Goal: Find specific page/section: Find specific page/section

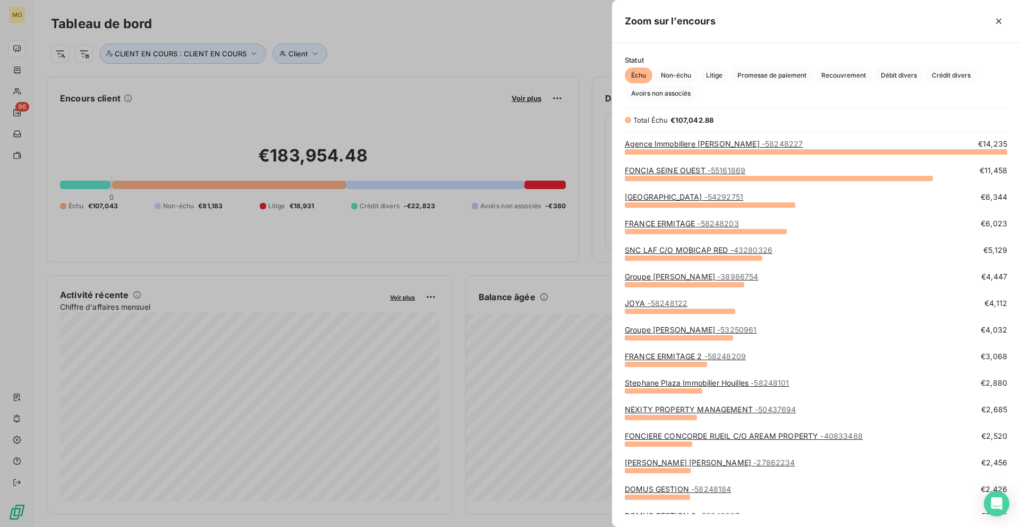
scroll to position [376, 408]
click at [153, 86] on div at bounding box center [510, 263] width 1020 height 527
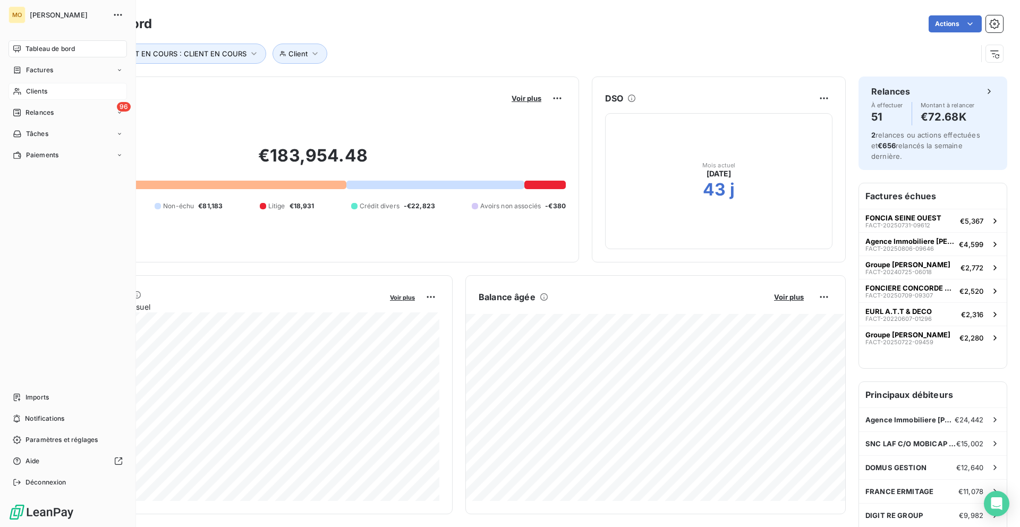
click at [25, 92] on div "Clients" at bounding box center [68, 91] width 118 height 17
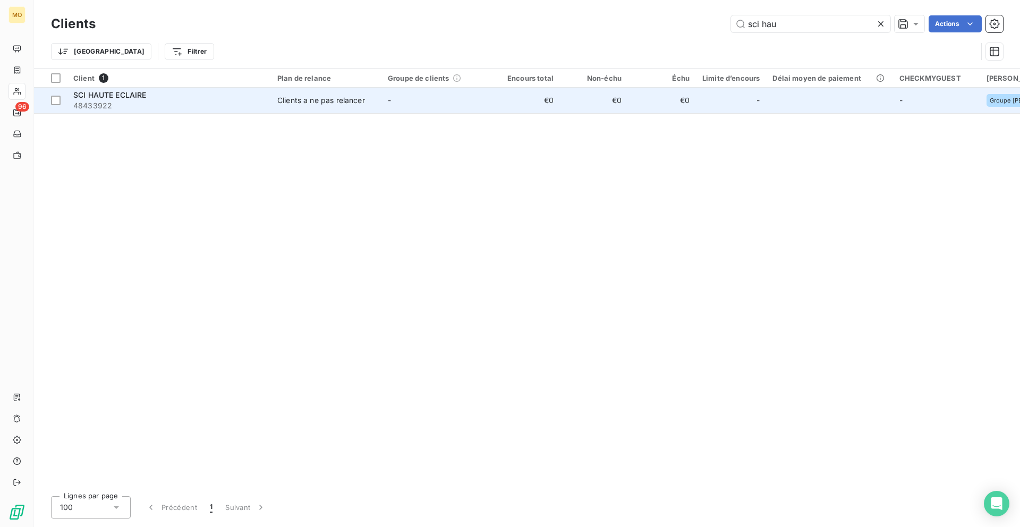
type input "sci hau"
click at [503, 105] on td "€0" at bounding box center [526, 101] width 68 height 26
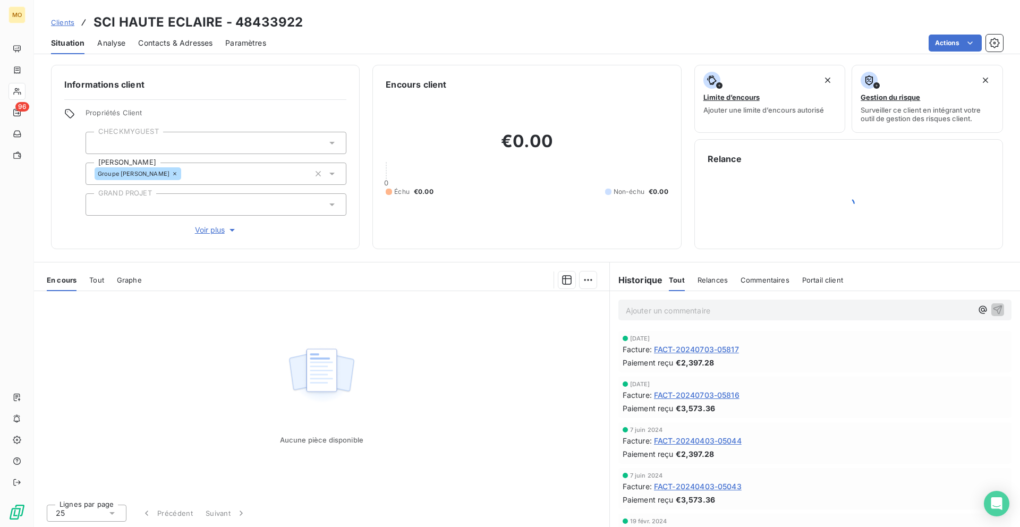
scroll to position [1, 0]
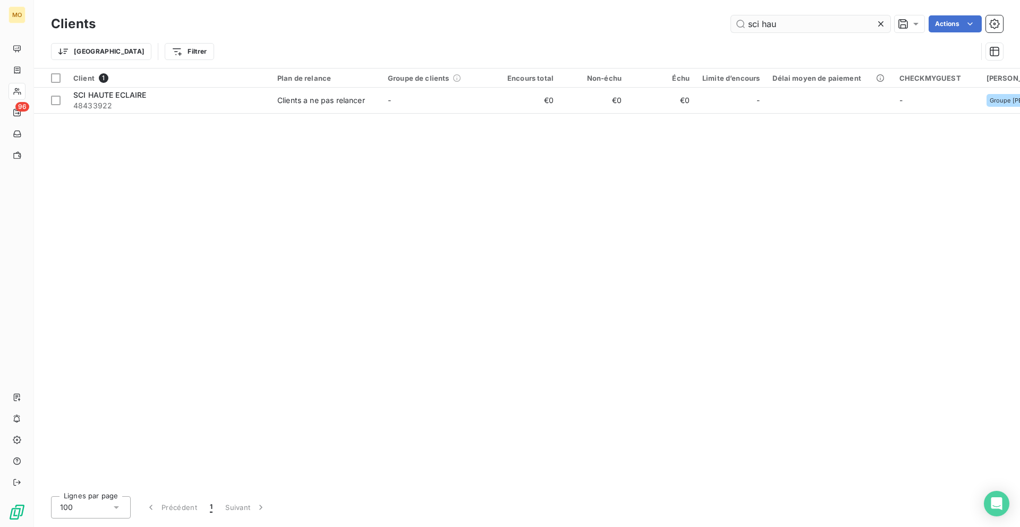
click at [796, 21] on input "sci hau" at bounding box center [810, 23] width 159 height 17
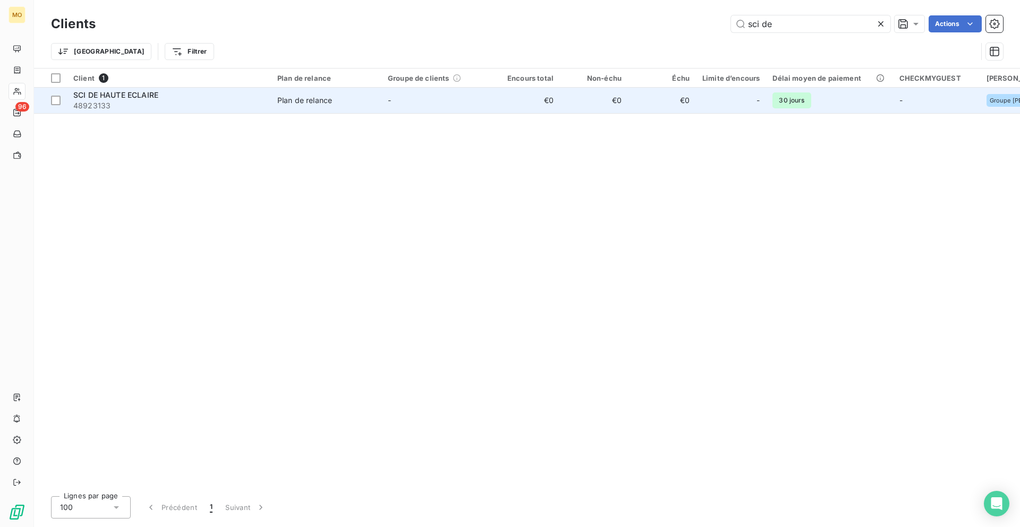
type input "sci de"
click at [454, 110] on td "-" at bounding box center [436, 101] width 111 height 26
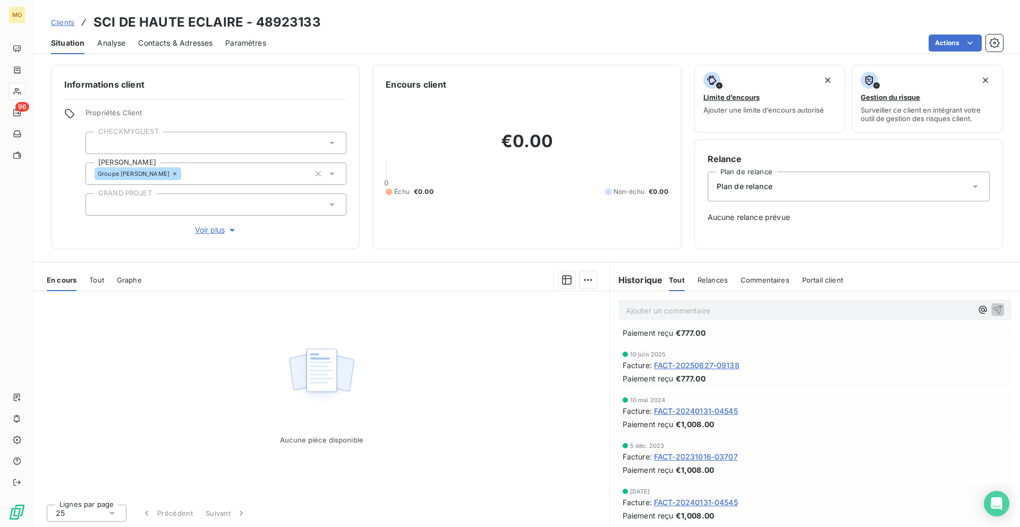
scroll to position [1, 0]
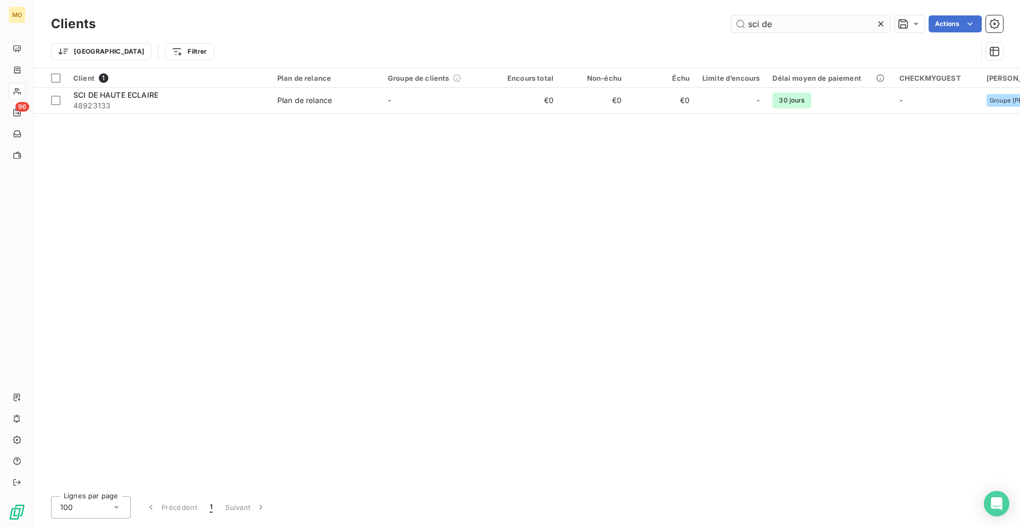
click at [782, 29] on input "sci de" at bounding box center [810, 23] width 159 height 17
type input "j"
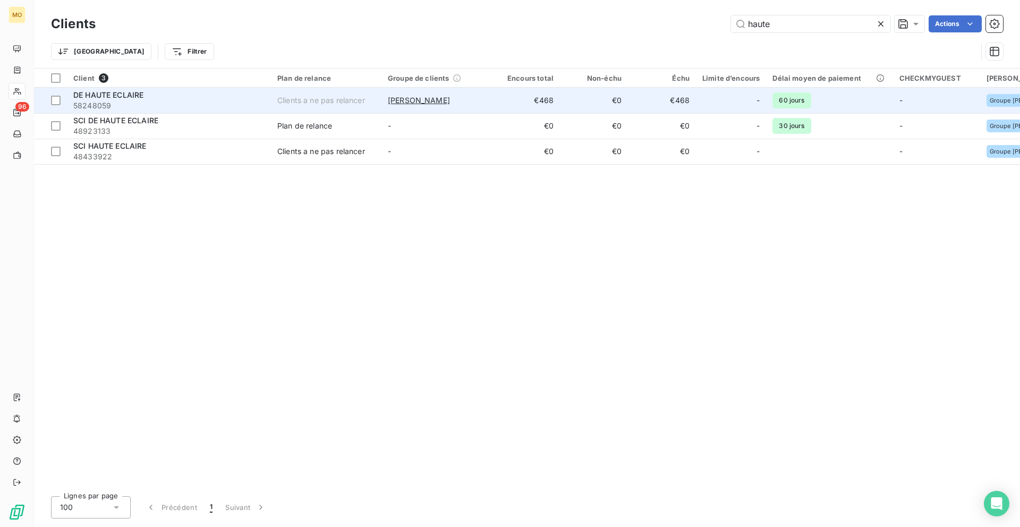
type input "haute"
click at [575, 101] on td "€0" at bounding box center [594, 101] width 68 height 26
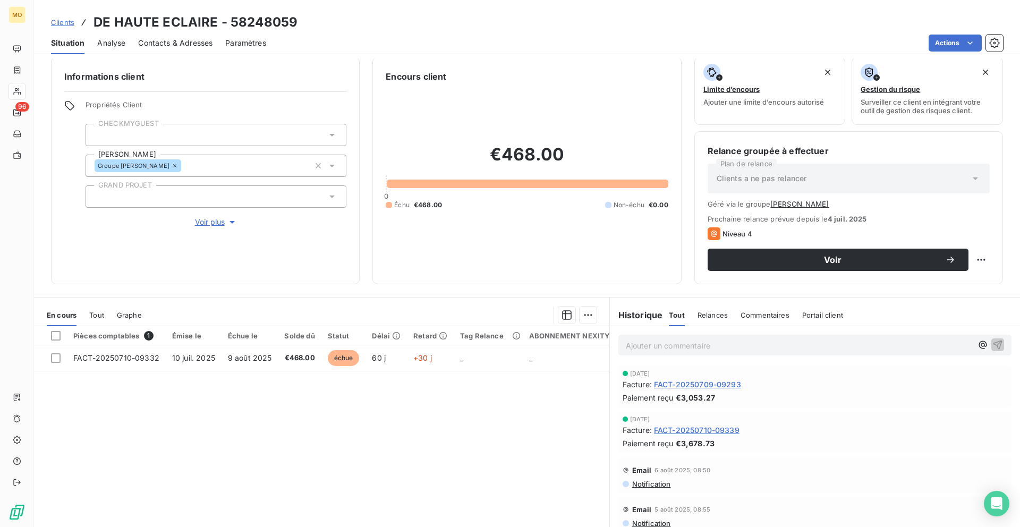
scroll to position [9, 0]
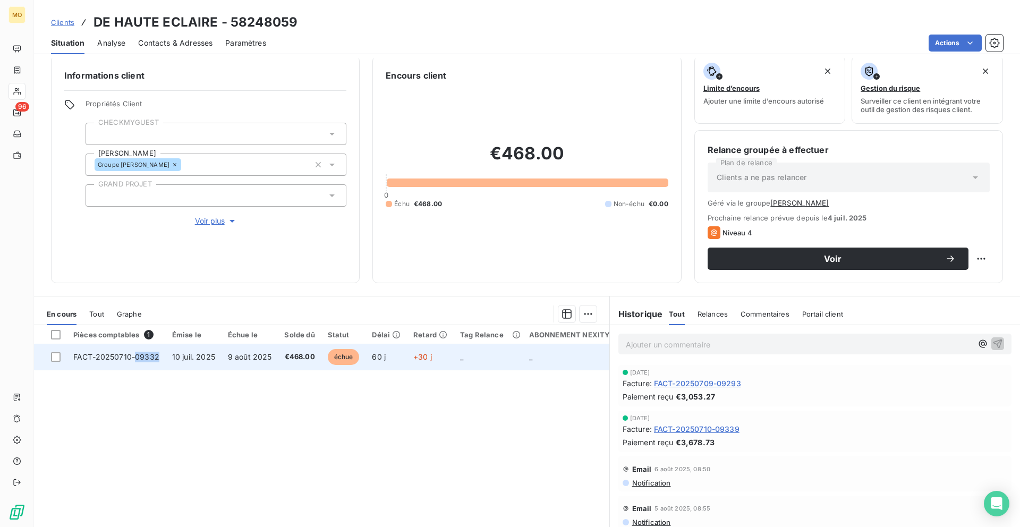
copy span "09332"
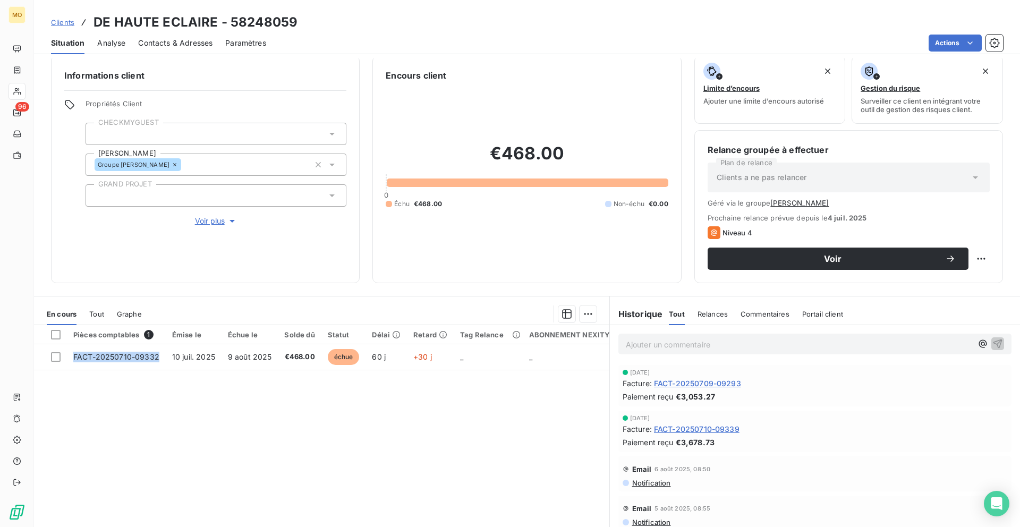
drag, startPoint x: 162, startPoint y: 359, endPoint x: 153, endPoint y: 425, distance: 67.0
click at [153, 425] on div "Pièces comptables 1 Émise le Échue le Solde dû Statut Délai Retard Tag Relance …" at bounding box center [321, 427] width 575 height 205
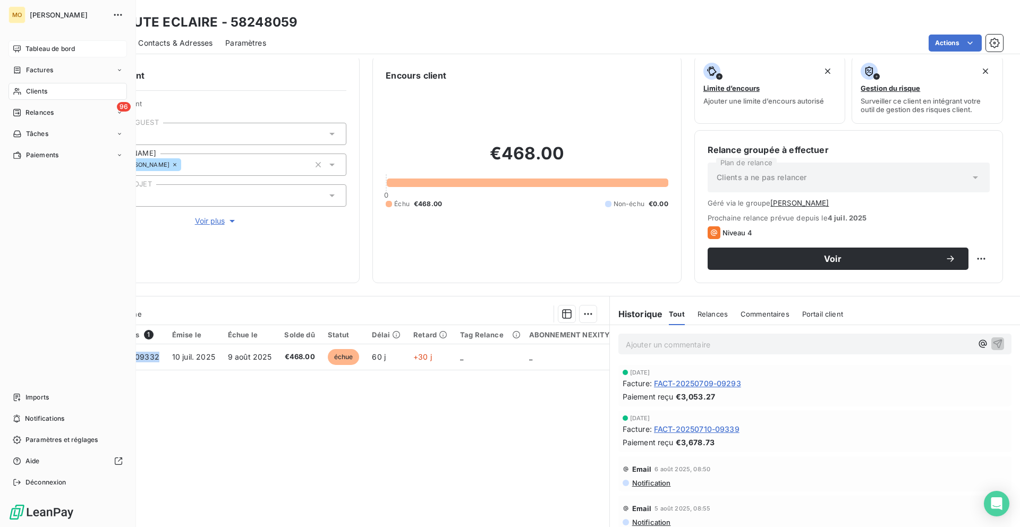
click at [19, 50] on icon at bounding box center [16, 48] width 7 height 7
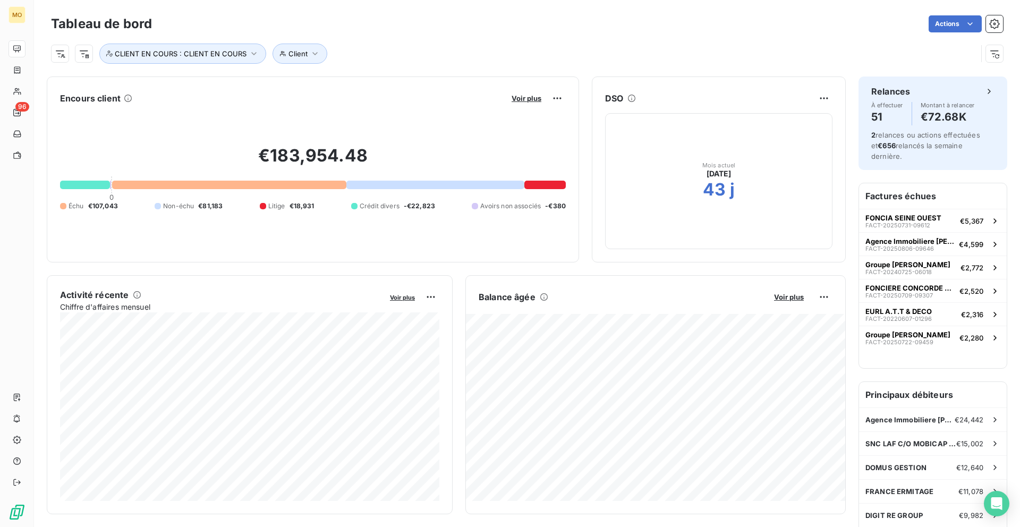
click at [545, 99] on div "Voir plus" at bounding box center [536, 98] width 57 height 17
click at [535, 99] on span "Voir plus" at bounding box center [527, 98] width 30 height 9
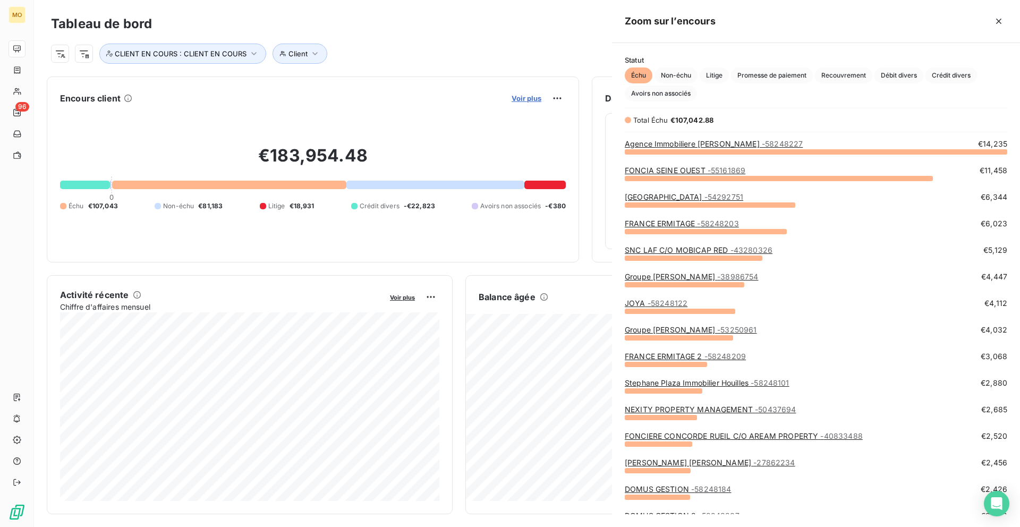
scroll to position [376, 408]
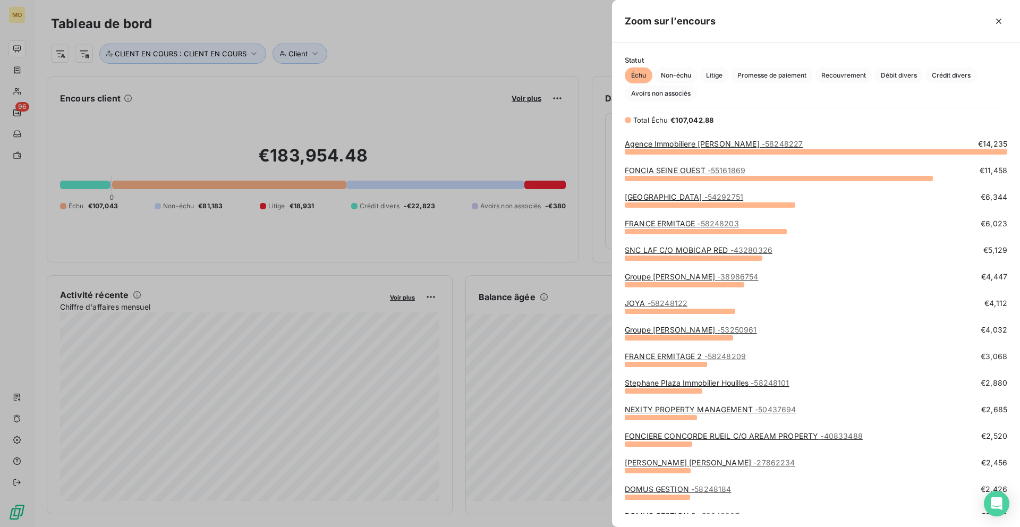
click at [697, 227] on span "- 58248203" at bounding box center [717, 223] width 41 height 9
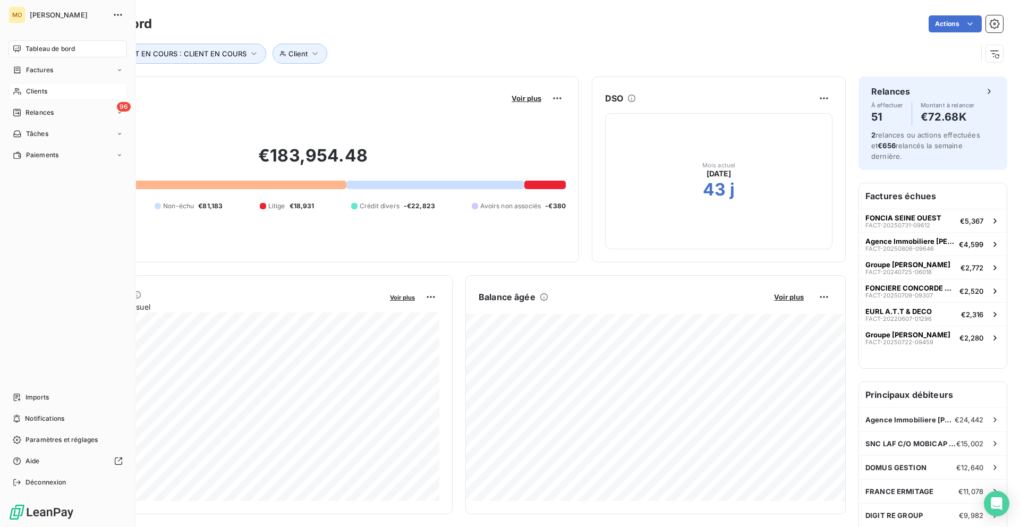
click at [24, 89] on div "Clients" at bounding box center [68, 91] width 118 height 17
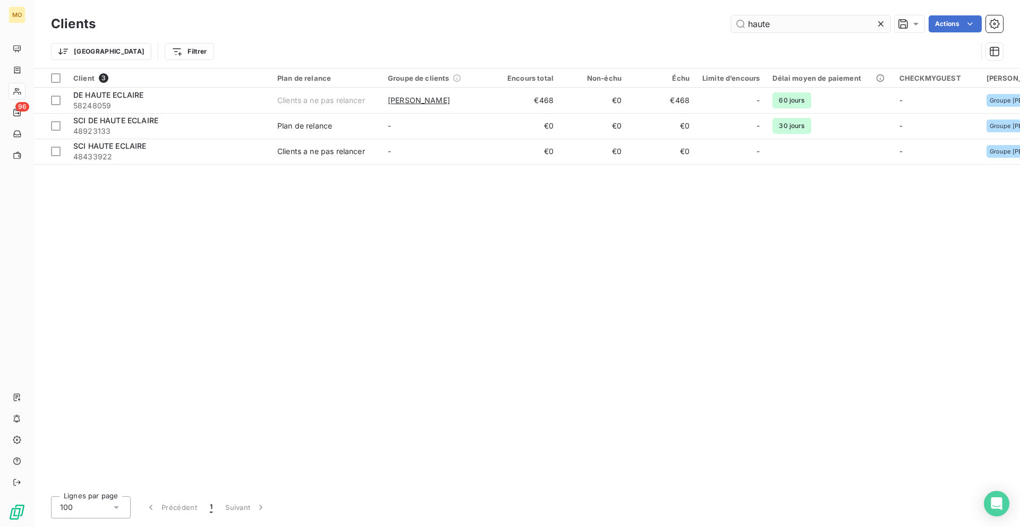
click at [758, 18] on input "haute" at bounding box center [810, 23] width 159 height 17
click at [758, 22] on input "haute" at bounding box center [810, 23] width 159 height 17
click at [758, 23] on input "haute" at bounding box center [810, 23] width 159 height 17
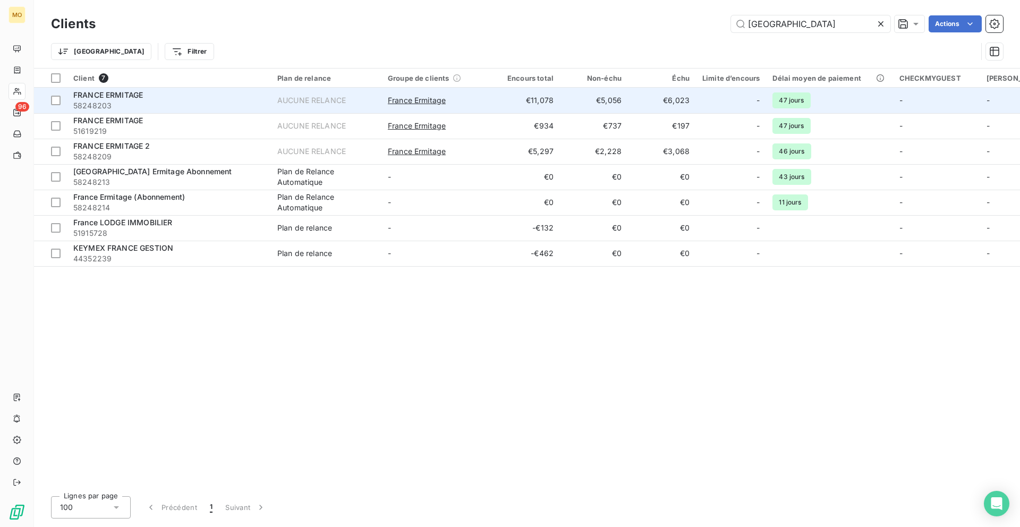
type input "[GEOGRAPHIC_DATA]"
click at [476, 100] on div "France Ermitage" at bounding box center [437, 100] width 98 height 11
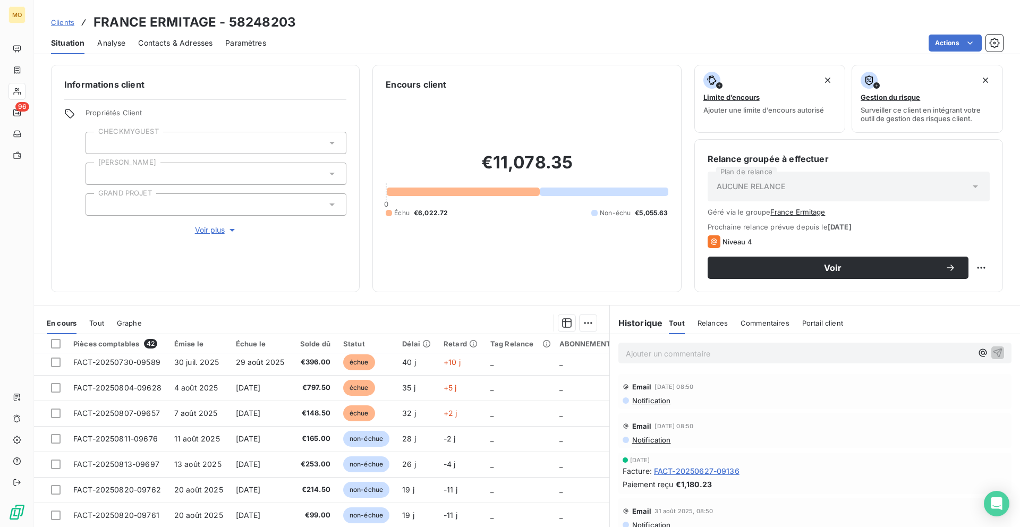
scroll to position [452, 0]
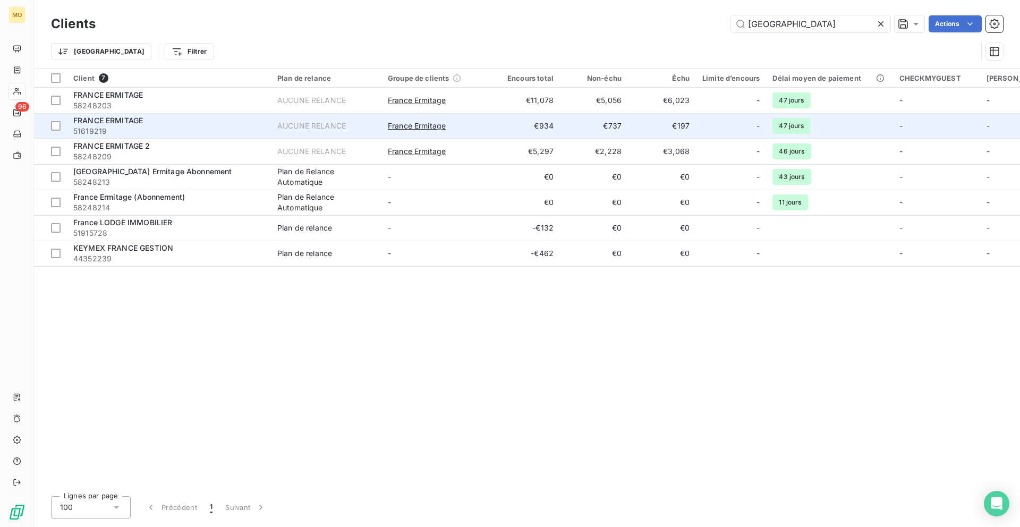
click at [500, 121] on td "€934" at bounding box center [526, 126] width 68 height 26
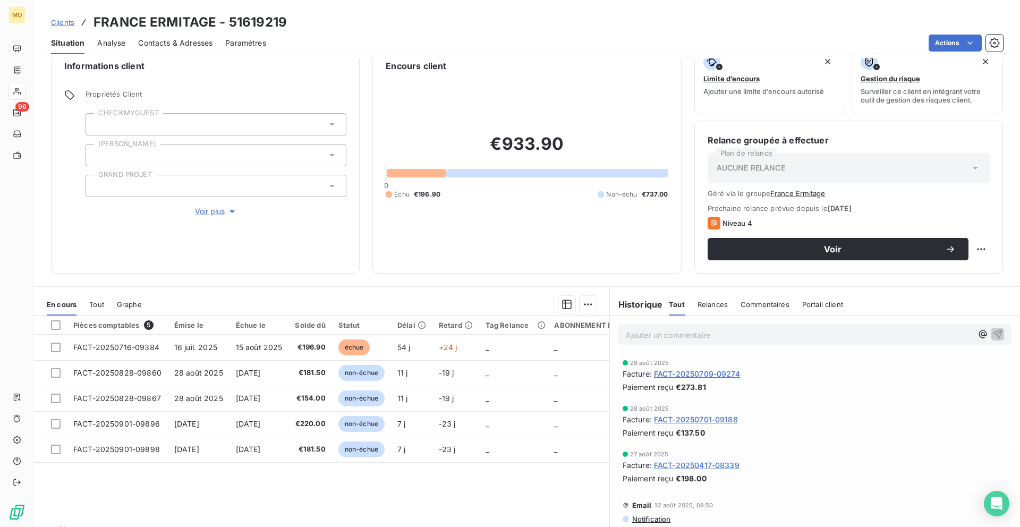
scroll to position [19, 0]
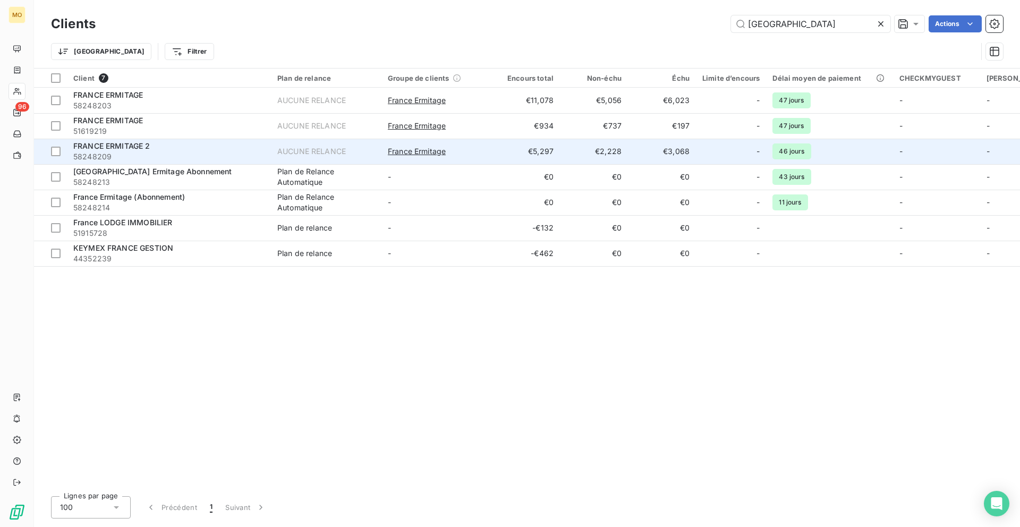
click at [340, 145] on td "AUCUNE RELANCE" at bounding box center [326, 152] width 111 height 26
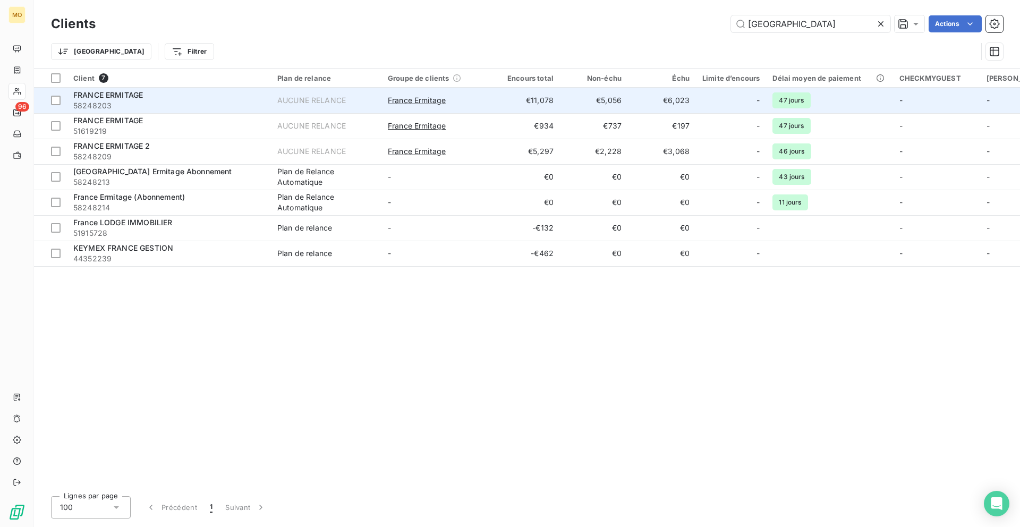
click at [369, 110] on td "AUCUNE RELANCE" at bounding box center [326, 101] width 111 height 26
